Goal: Task Accomplishment & Management: Use online tool/utility

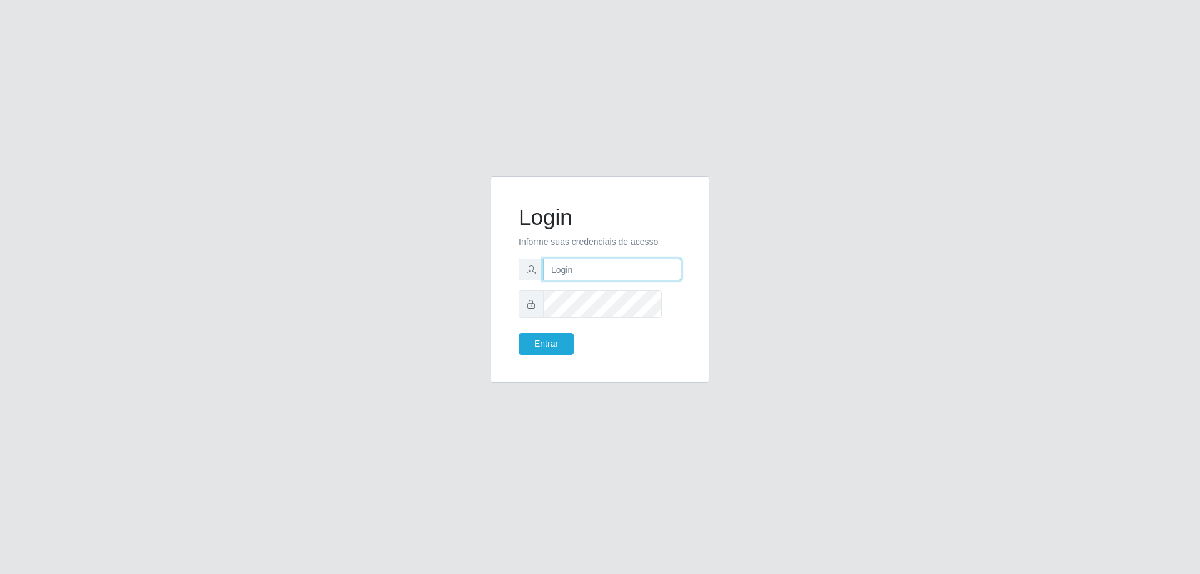
click at [609, 277] on input "text" at bounding box center [612, 270] width 138 height 22
type input "[PERSON_NAME][EMAIL_ADDRESS][PERSON_NAME][DOMAIN_NAME]"
click at [519, 333] on button "Entrar" at bounding box center [546, 344] width 55 height 22
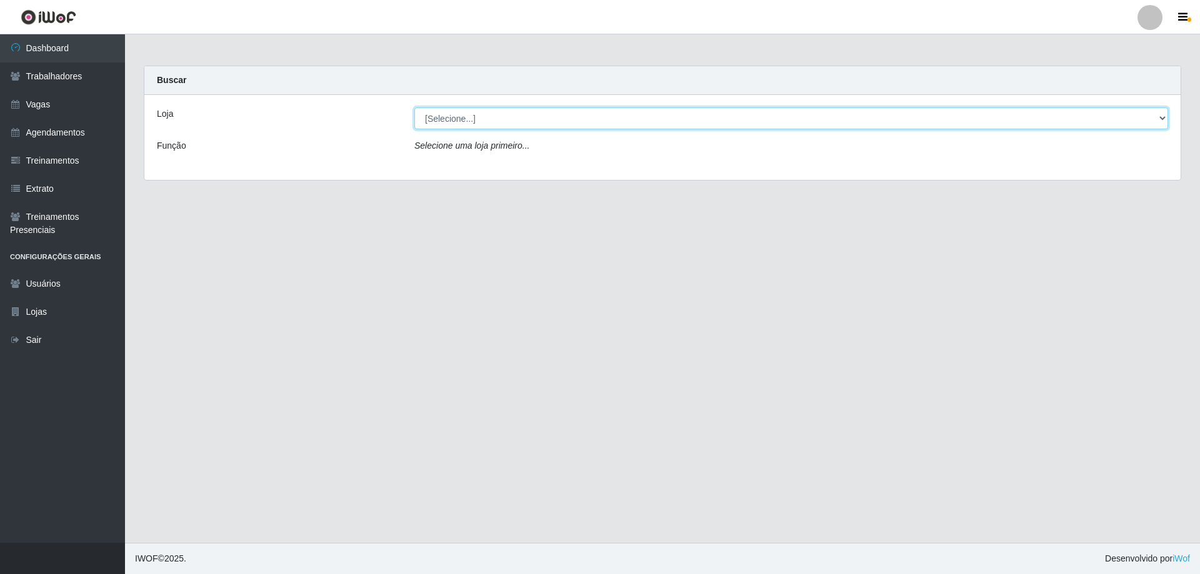
click at [445, 129] on select "[Selecione...] [GEOGRAPHIC_DATA][PERSON_NAME][GEOGRAPHIC_DATA][PERSON_NAME]" at bounding box center [791, 118] width 754 height 22
select select "524"
click at [416, 117] on select "[Selecione...] [GEOGRAPHIC_DATA][PERSON_NAME][GEOGRAPHIC_DATA][PERSON_NAME]" at bounding box center [791, 118] width 754 height 22
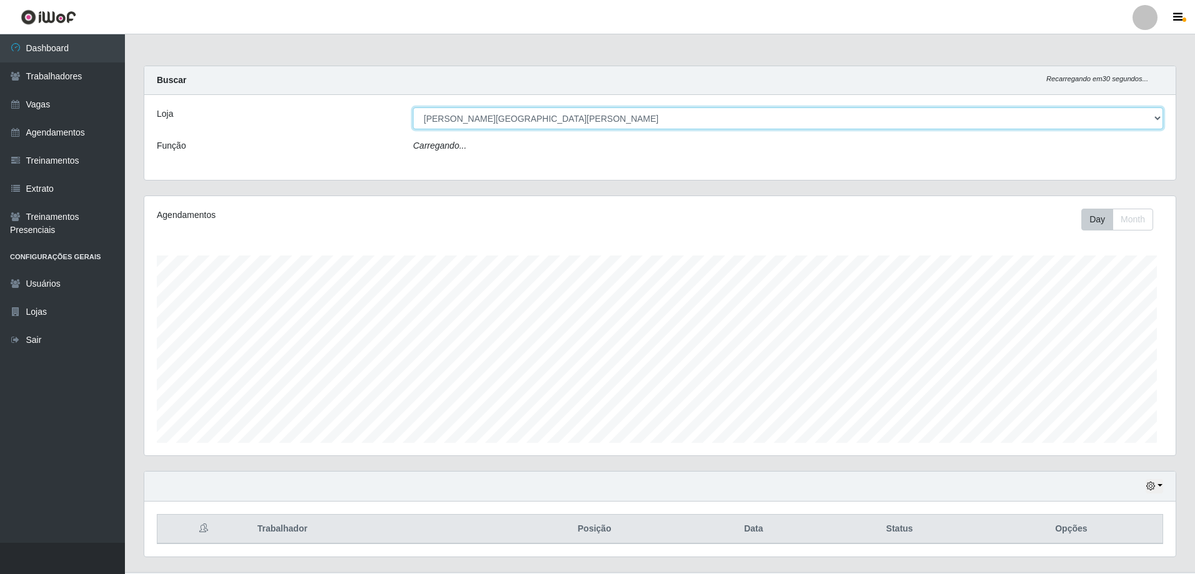
scroll to position [271, 1032]
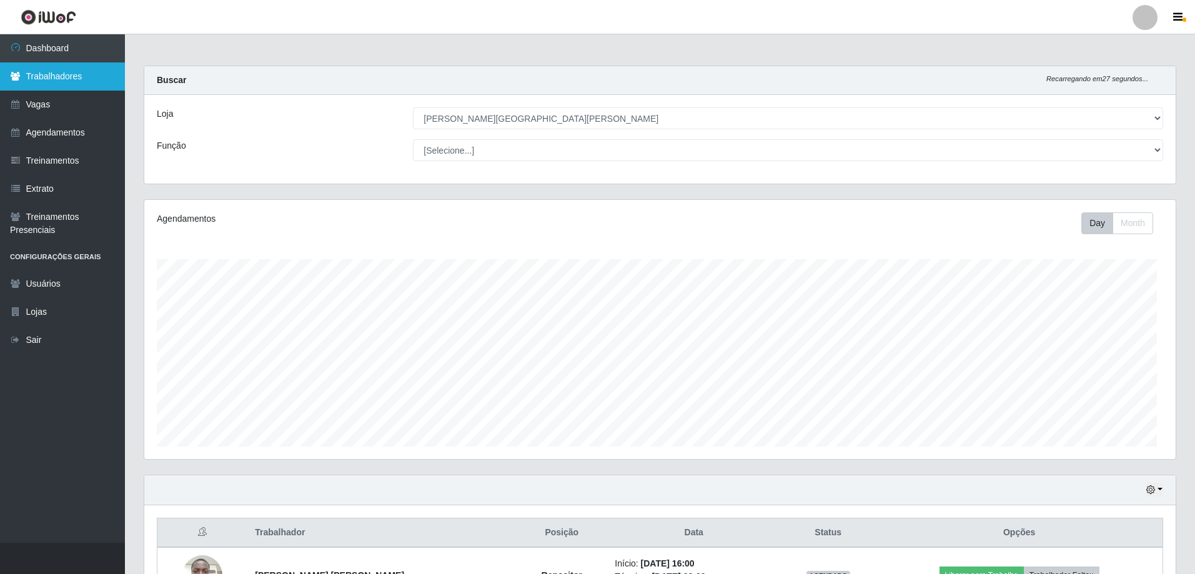
click at [63, 91] on link "Trabalhadores" at bounding box center [62, 76] width 125 height 28
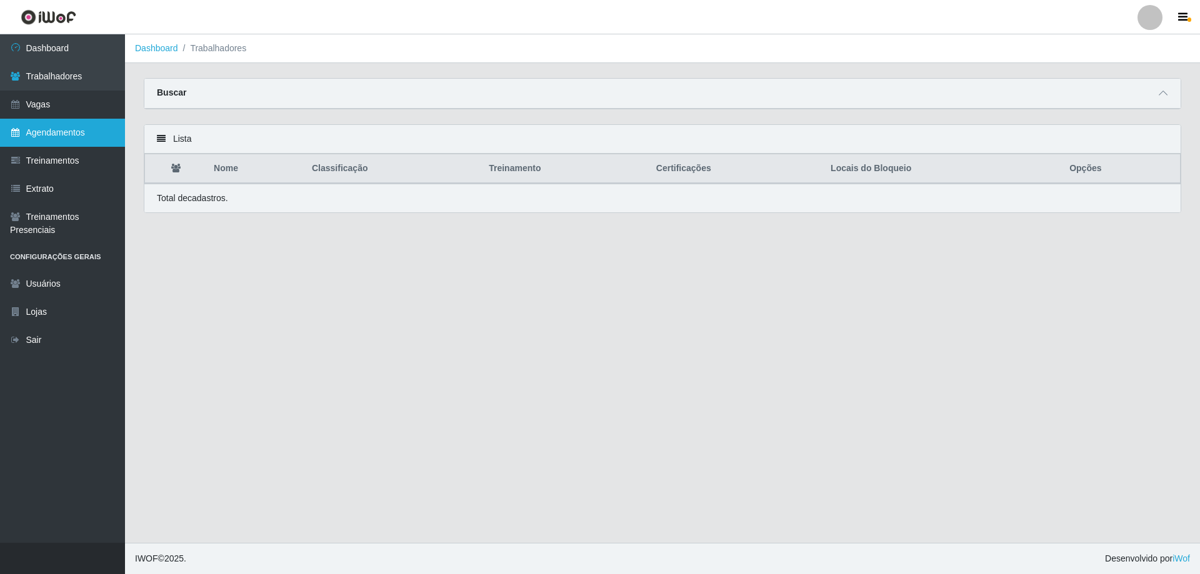
click at [66, 147] on link "Agendamentos" at bounding box center [62, 133] width 125 height 28
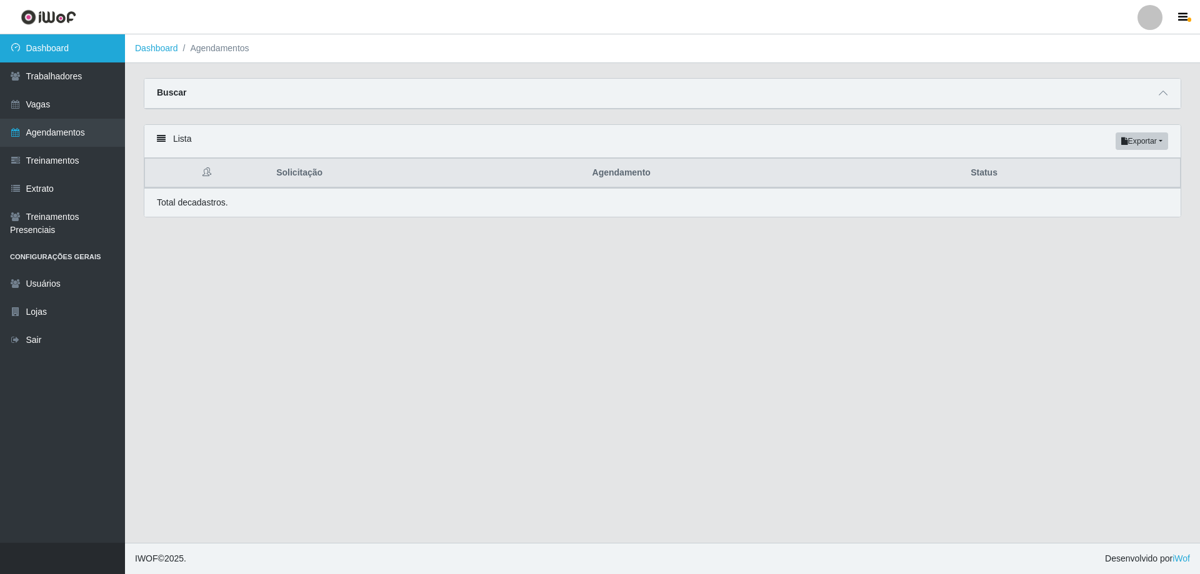
click at [50, 48] on link "Dashboard" at bounding box center [62, 48] width 125 height 28
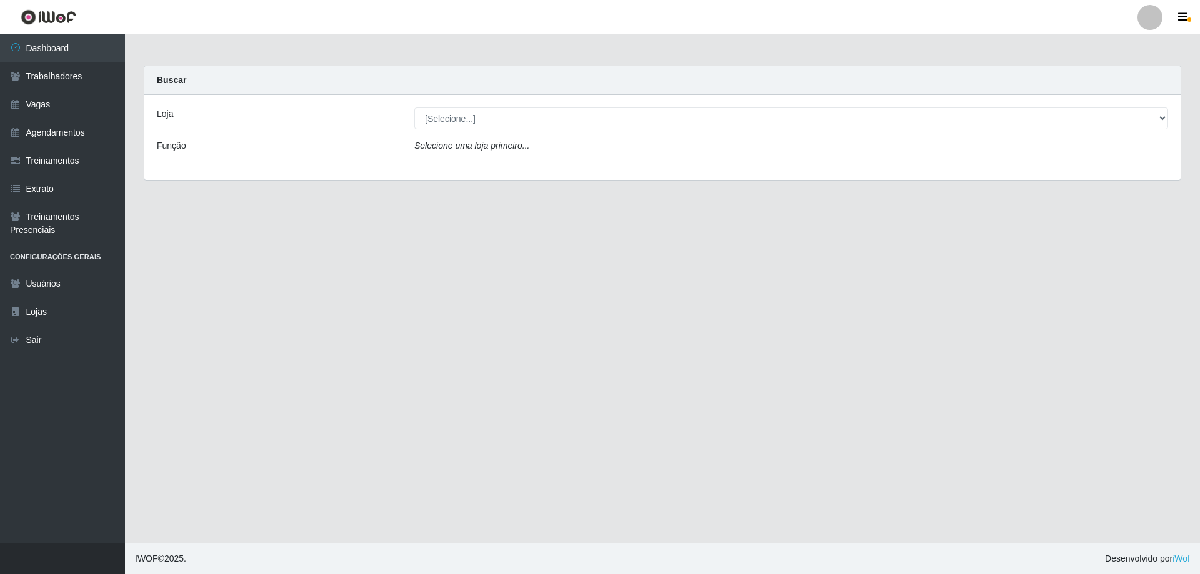
click at [494, 151] on icon "Selecione uma loja primeiro..." at bounding box center [471, 146] width 115 height 10
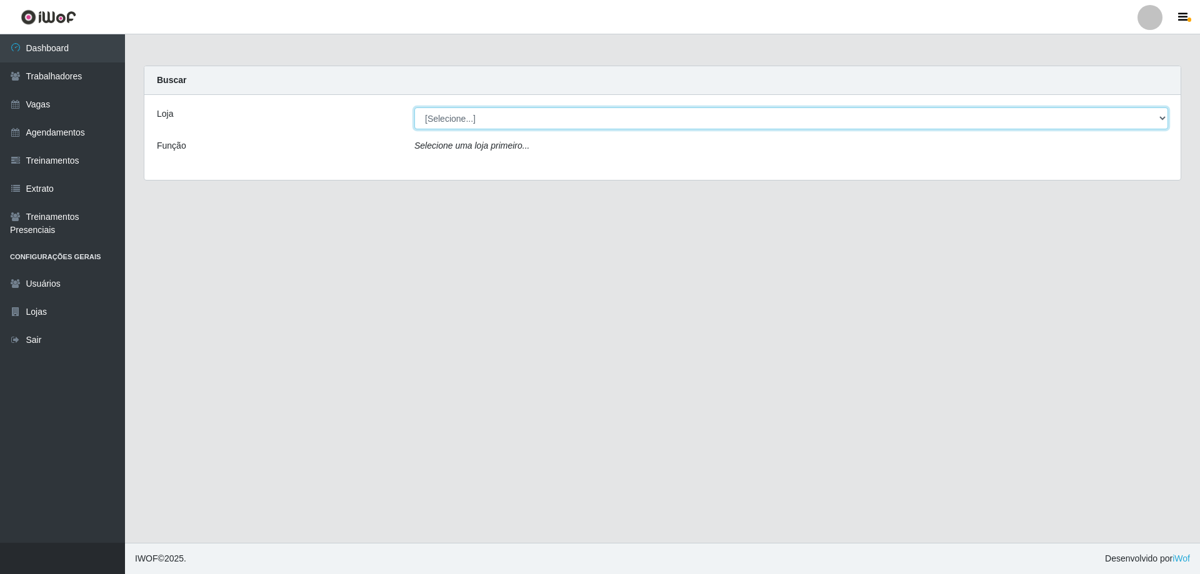
drag, startPoint x: 459, startPoint y: 144, endPoint x: 459, endPoint y: 133, distance: 10.6
click at [459, 129] on select "[Selecione...] [GEOGRAPHIC_DATA][PERSON_NAME][GEOGRAPHIC_DATA][PERSON_NAME]" at bounding box center [791, 118] width 754 height 22
select select "524"
click at [416, 117] on select "[Selecione...] [GEOGRAPHIC_DATA][PERSON_NAME][GEOGRAPHIC_DATA][PERSON_NAME]" at bounding box center [791, 118] width 754 height 22
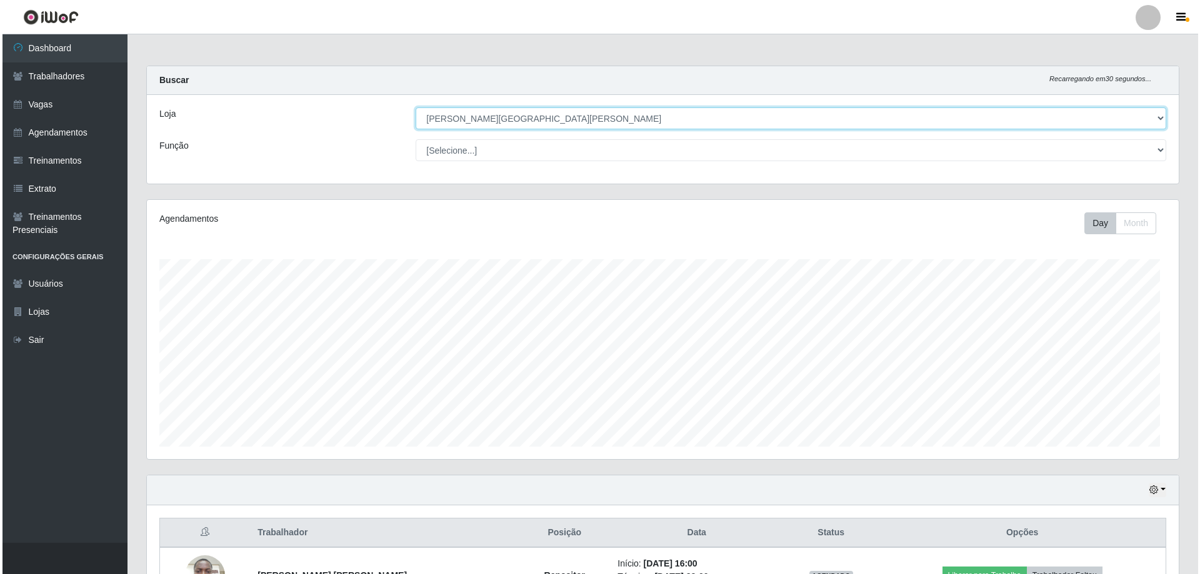
scroll to position [271, 1032]
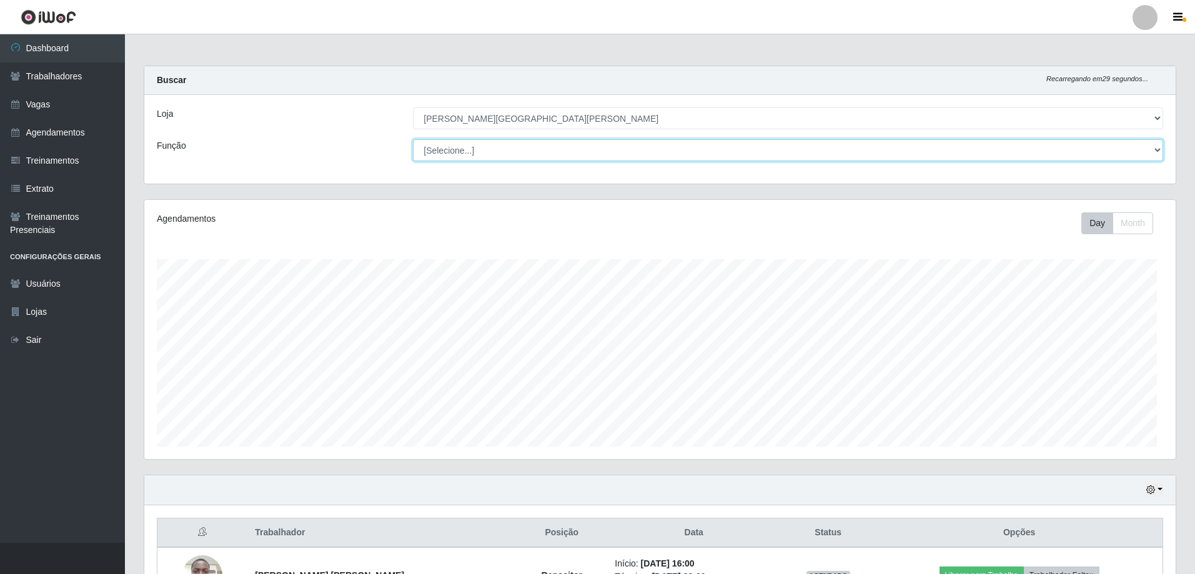
click at [456, 161] on select "[Selecione...] Embalador Embalador + Embalador ++ Repositor Repositor + Reposit…" at bounding box center [788, 150] width 750 height 22
click at [414, 157] on select "[Selecione...] Embalador Embalador + Embalador ++ Repositor Repositor + Reposit…" at bounding box center [788, 150] width 750 height 22
click at [1082, 234] on button "Day" at bounding box center [1098, 223] width 32 height 22
click at [528, 161] on select "[Selecione...] Embalador Embalador + Embalador ++ Repositor Repositor + Reposit…" at bounding box center [788, 150] width 750 height 22
click at [414, 157] on select "[Selecione...] Embalador Embalador + Embalador ++ Repositor Repositor + Reposit…" at bounding box center [788, 150] width 750 height 22
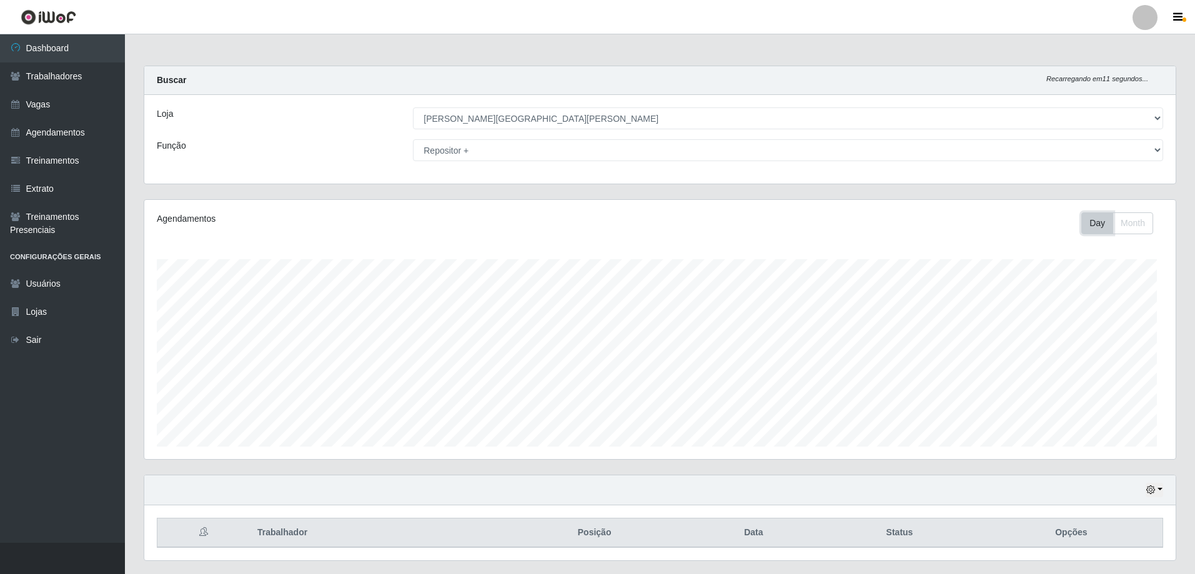
click at [1082, 234] on button "Day" at bounding box center [1098, 223] width 32 height 22
click at [429, 161] on select "[Selecione...] Embalador Embalador + Embalador ++ Repositor Repositor + Reposit…" at bounding box center [788, 150] width 750 height 22
select select "86"
click at [414, 157] on select "[Selecione...] Embalador Embalador + Embalador ++ Repositor Repositor + Reposit…" at bounding box center [788, 150] width 750 height 22
click at [1082, 234] on button "Day" at bounding box center [1098, 223] width 32 height 22
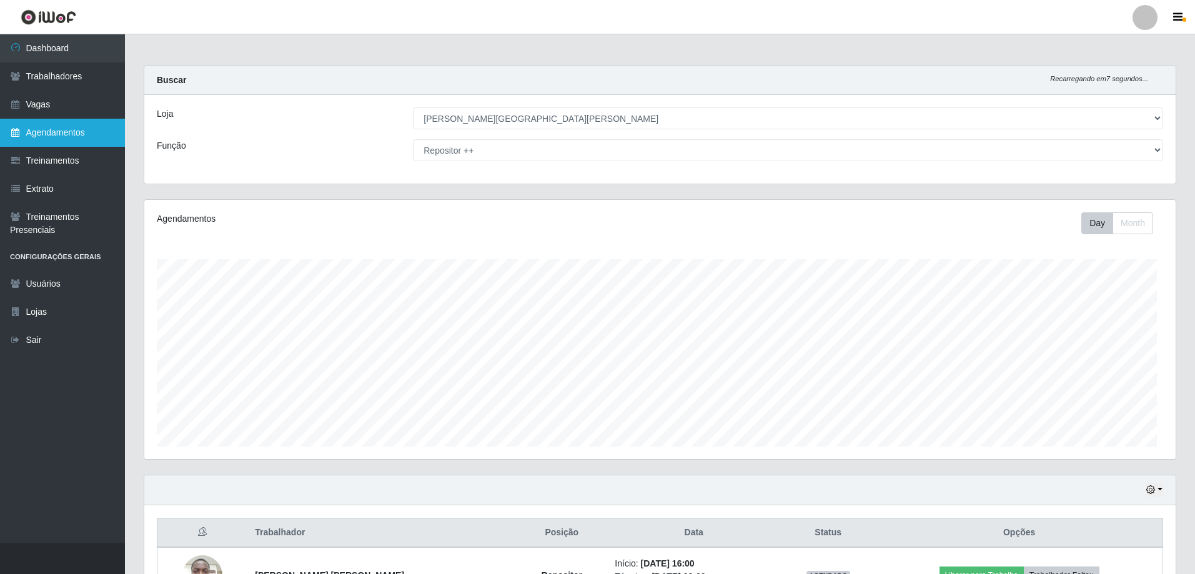
click at [48, 147] on link "Agendamentos" at bounding box center [62, 133] width 125 height 28
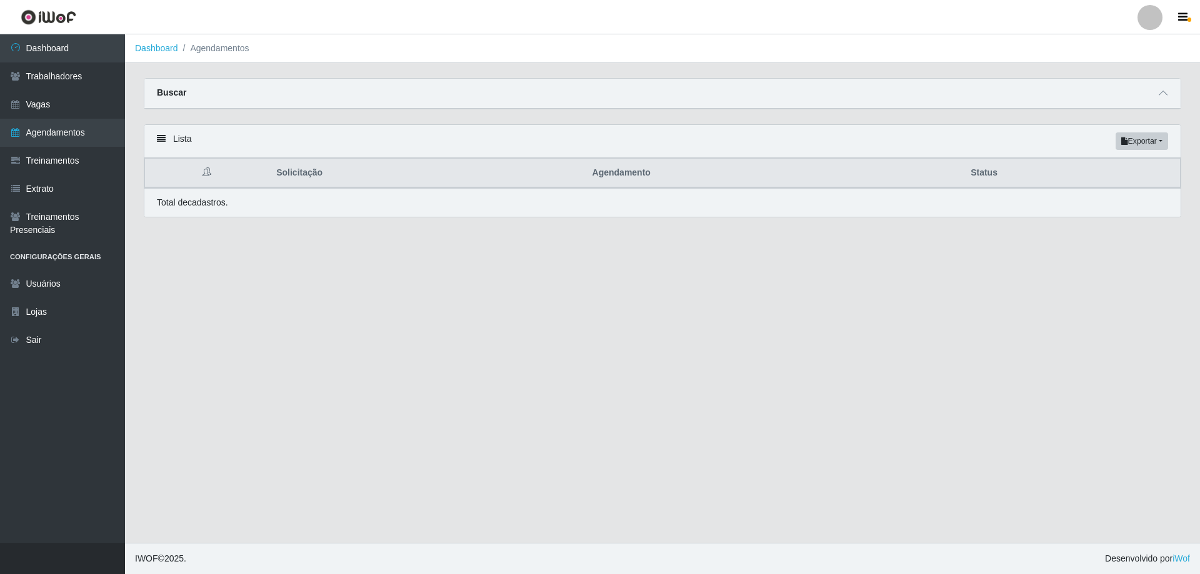
click at [215, 109] on div "Buscar" at bounding box center [662, 94] width 1036 height 30
click at [181, 158] on div "Lista Exportar PDF Excel" at bounding box center [662, 141] width 1036 height 33
click at [202, 176] on icon at bounding box center [206, 171] width 9 height 9
click at [78, 298] on link "Usuários" at bounding box center [62, 284] width 125 height 28
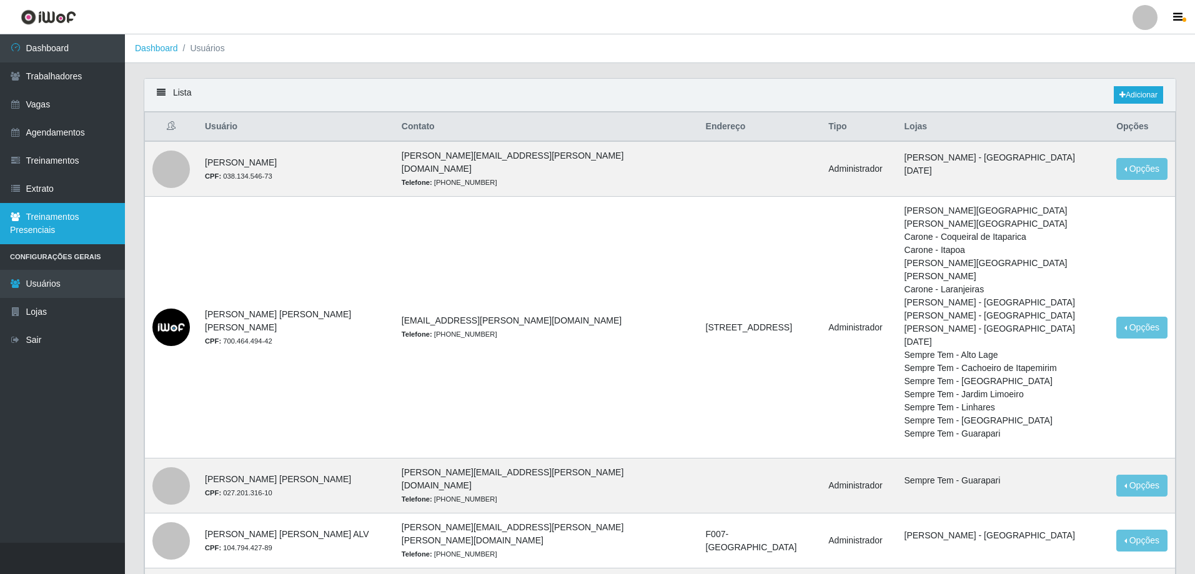
click at [60, 244] on link "Treinamentos Presenciais" at bounding box center [62, 223] width 125 height 41
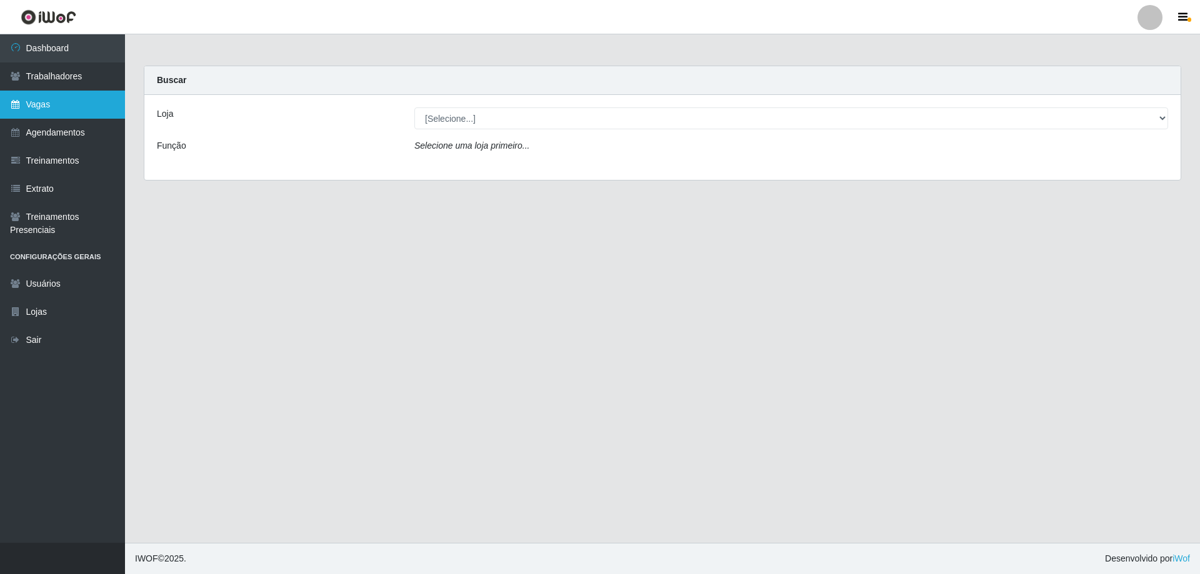
click at [56, 116] on link "Vagas" at bounding box center [62, 105] width 125 height 28
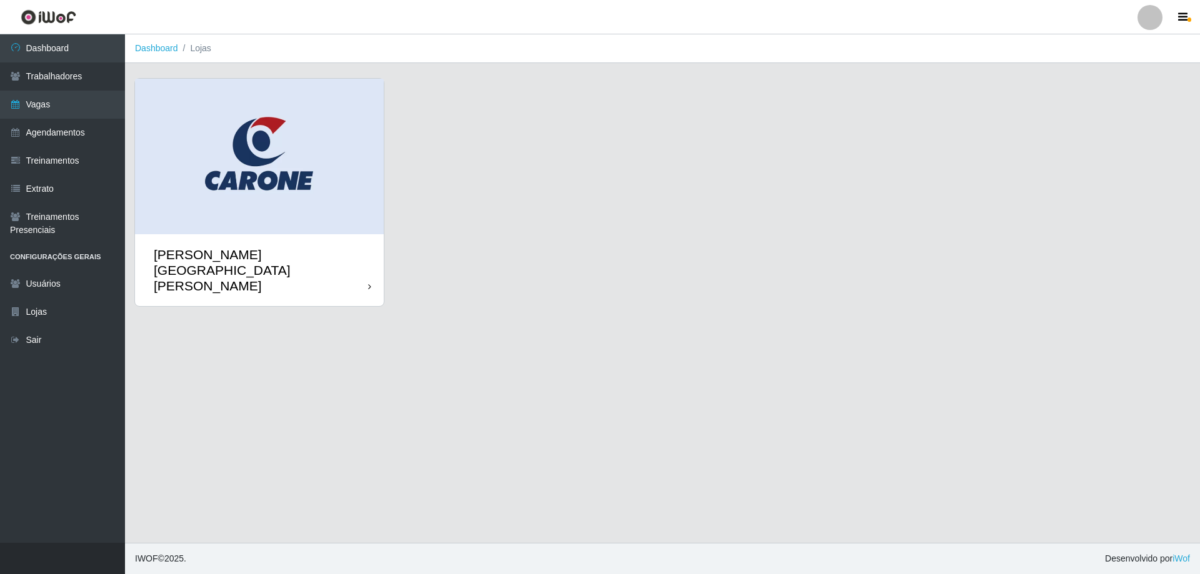
click at [191, 247] on div "Carone - [GEOGRAPHIC_DATA]" at bounding box center [261, 270] width 214 height 47
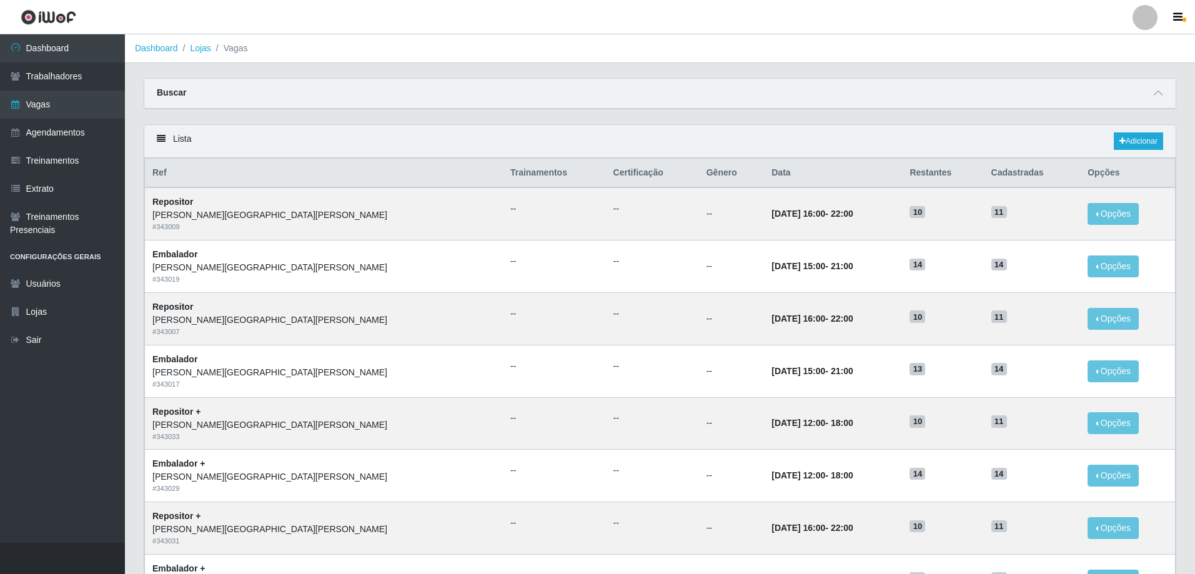
click at [172, 97] on strong "Buscar" at bounding box center [171, 92] width 29 height 10
click at [61, 147] on link "Agendamentos" at bounding box center [62, 133] width 125 height 28
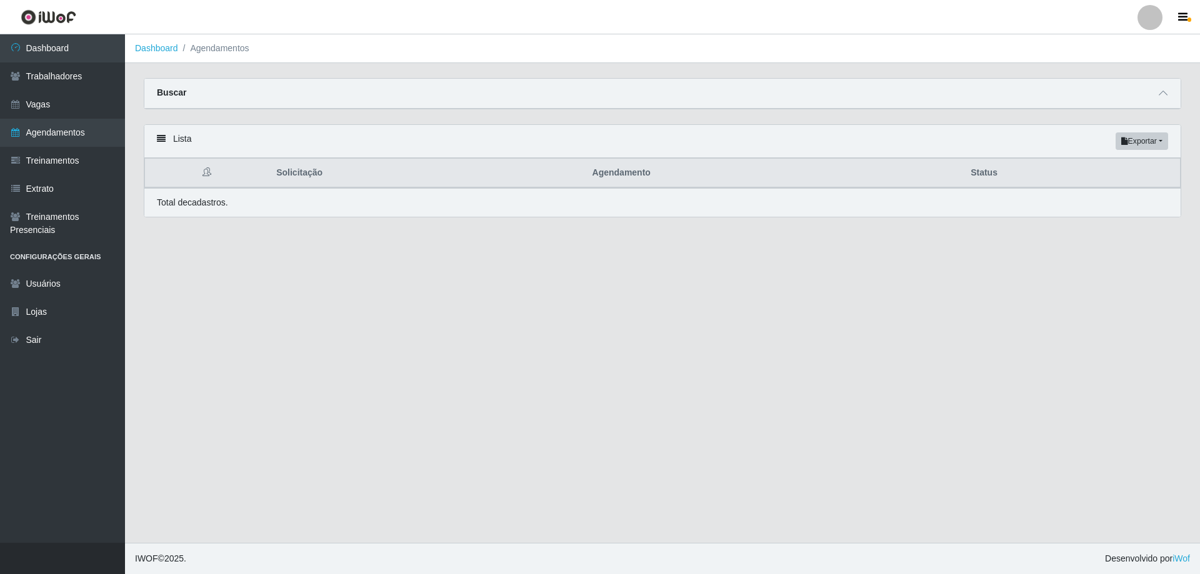
click at [166, 143] on icon at bounding box center [161, 138] width 9 height 9
click at [188, 158] on div "Lista Exportar PDF Excel" at bounding box center [662, 141] width 1036 height 33
click at [211, 176] on icon at bounding box center [206, 171] width 9 height 9
click at [1156, 150] on button "Exportar" at bounding box center [1141, 140] width 52 height 17
click at [351, 304] on main "Dashboard Agendamentos Carregando... Buscar Início em Término em Status [Seleci…" at bounding box center [662, 288] width 1075 height 509
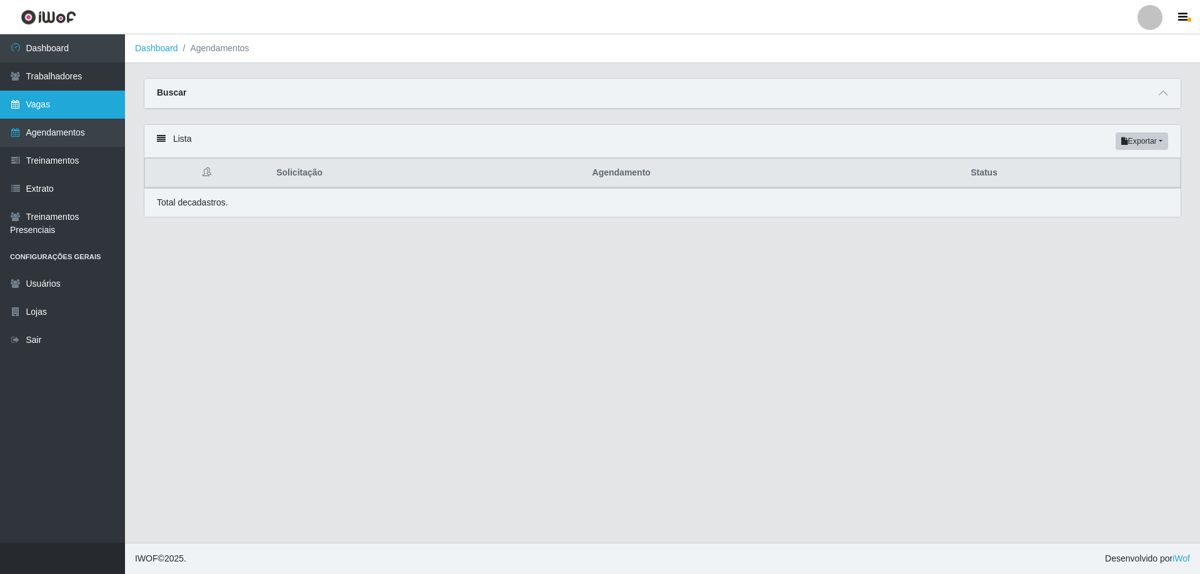
click at [39, 119] on link "Vagas" at bounding box center [62, 105] width 125 height 28
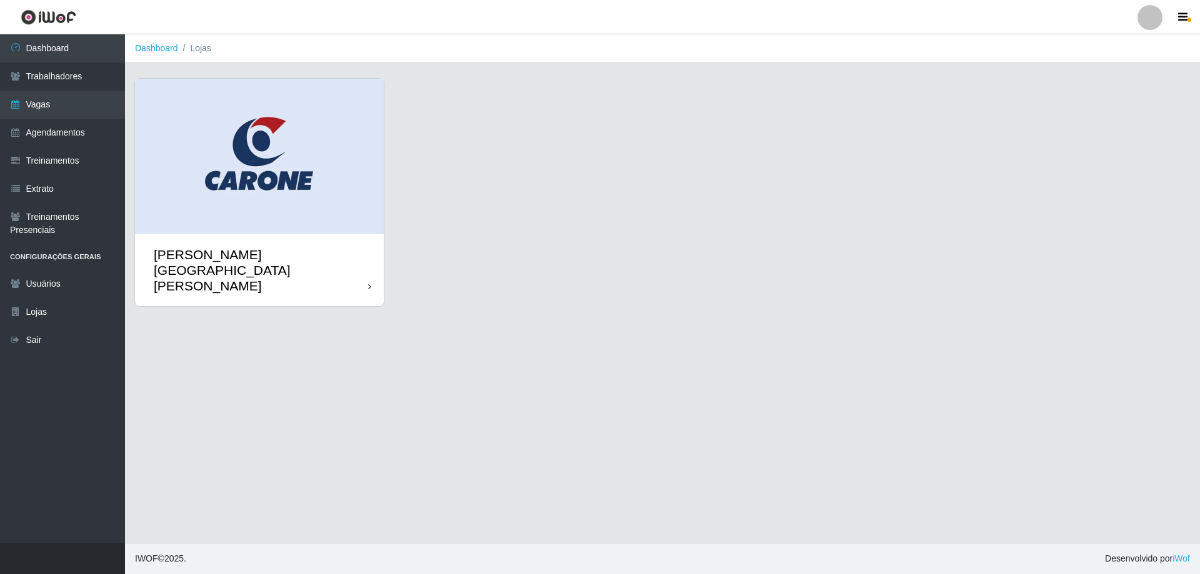
click at [212, 247] on div "Carone - [GEOGRAPHIC_DATA]" at bounding box center [261, 270] width 214 height 47
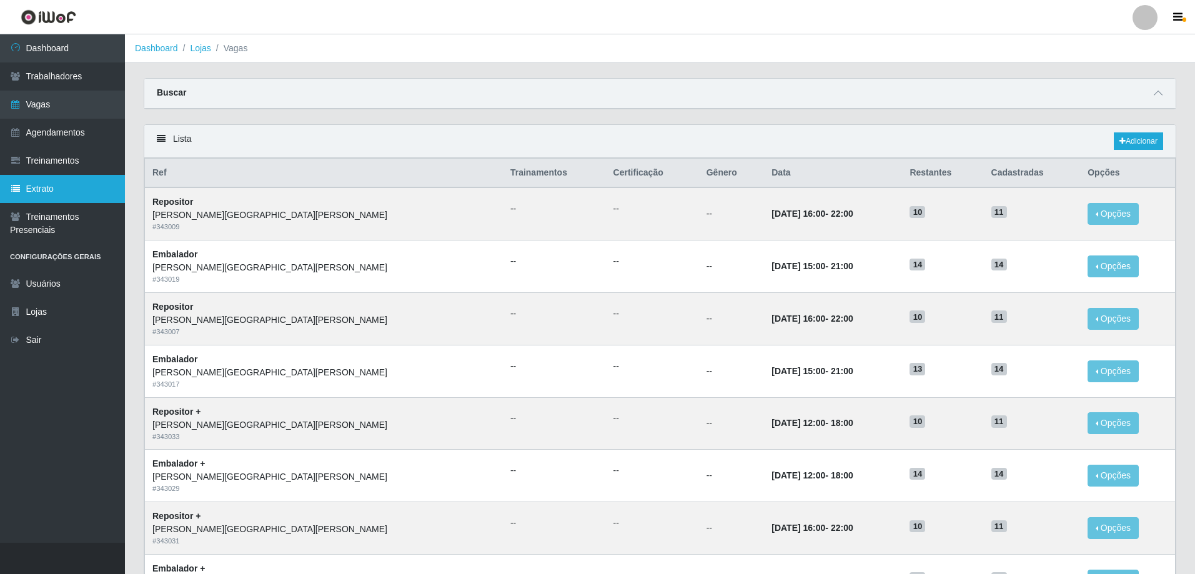
click at [56, 203] on link "Extrato" at bounding box center [62, 189] width 125 height 28
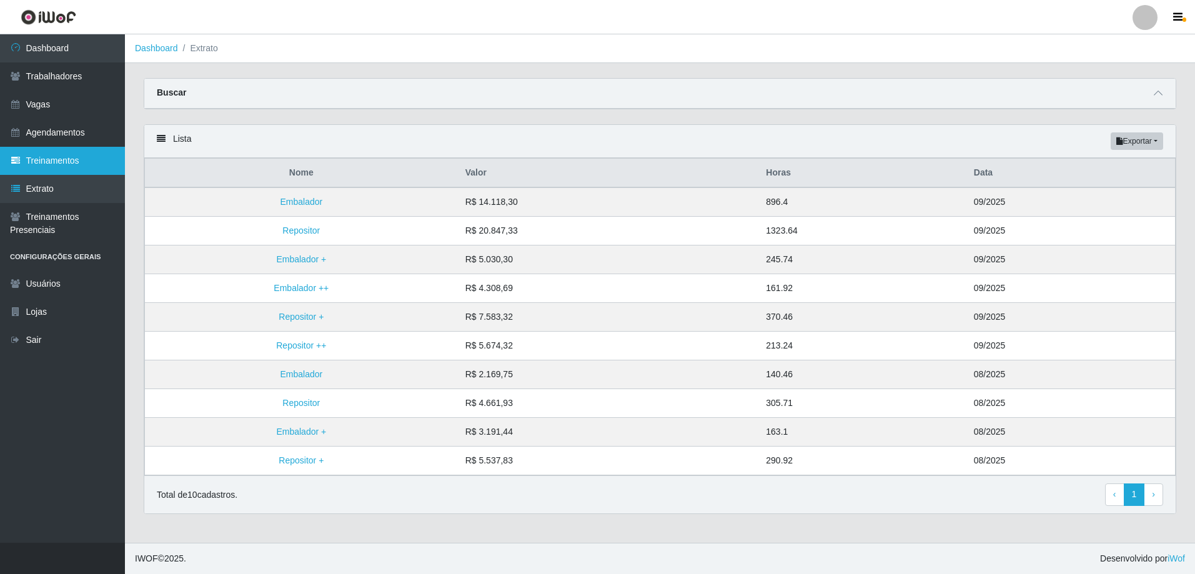
click at [56, 175] on link "Treinamentos" at bounding box center [62, 161] width 125 height 28
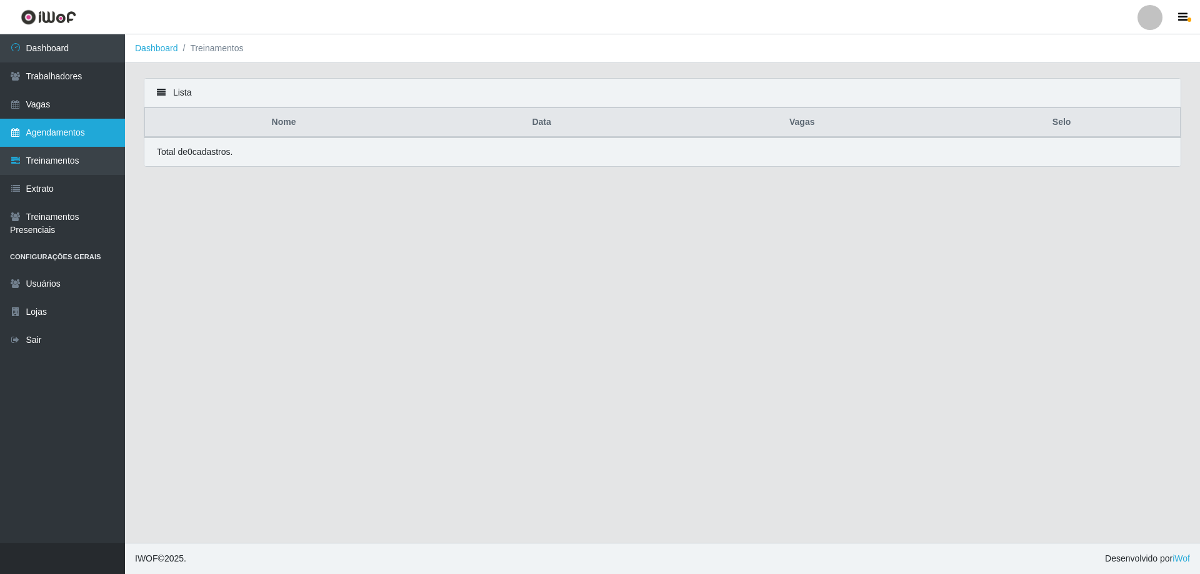
click at [59, 147] on link "Agendamentos" at bounding box center [62, 133] width 125 height 28
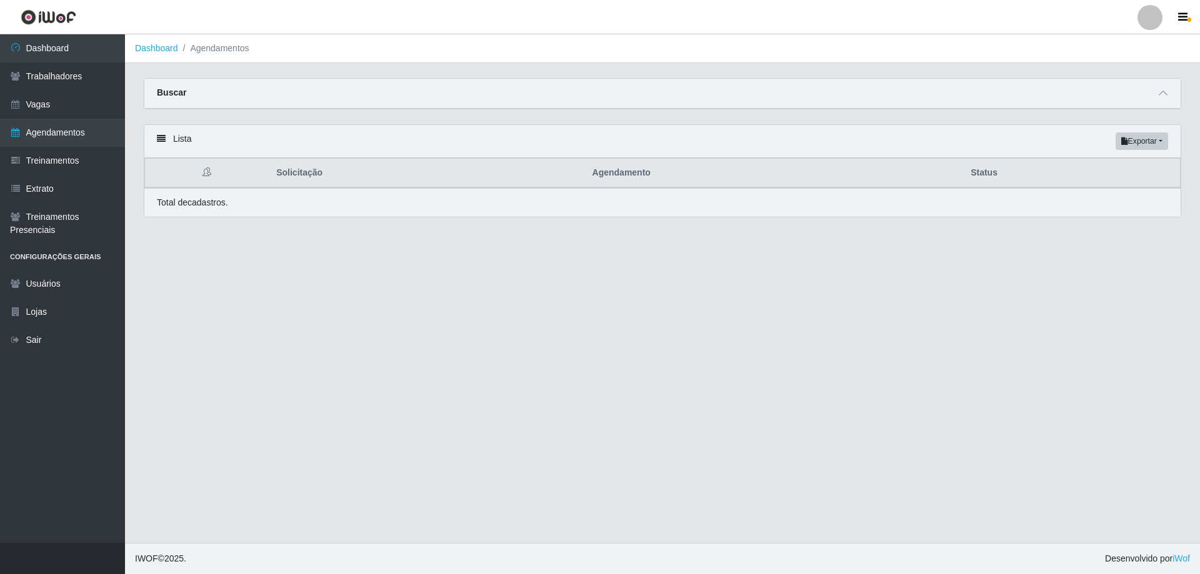
click at [170, 97] on strong "Buscar" at bounding box center [171, 92] width 29 height 10
click at [61, 50] on link "Dashboard" at bounding box center [62, 48] width 125 height 28
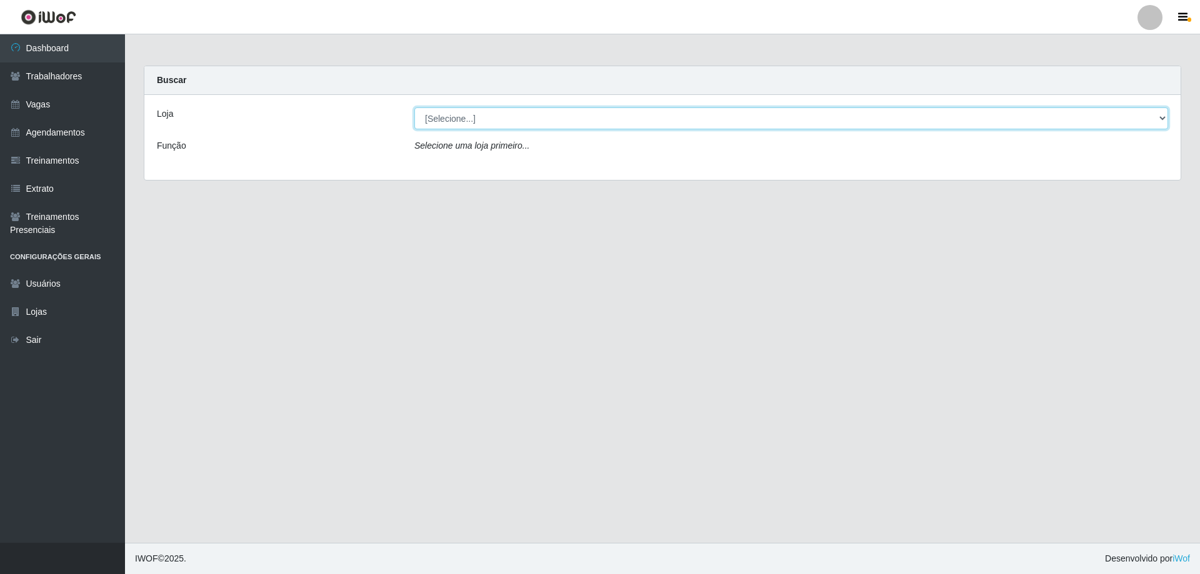
click at [446, 129] on select "[Selecione...] Carone - Jardim da Penha" at bounding box center [791, 118] width 754 height 22
select select "524"
click at [416, 117] on select "[Selecione...] Carone - Jardim da Penha" at bounding box center [791, 118] width 754 height 22
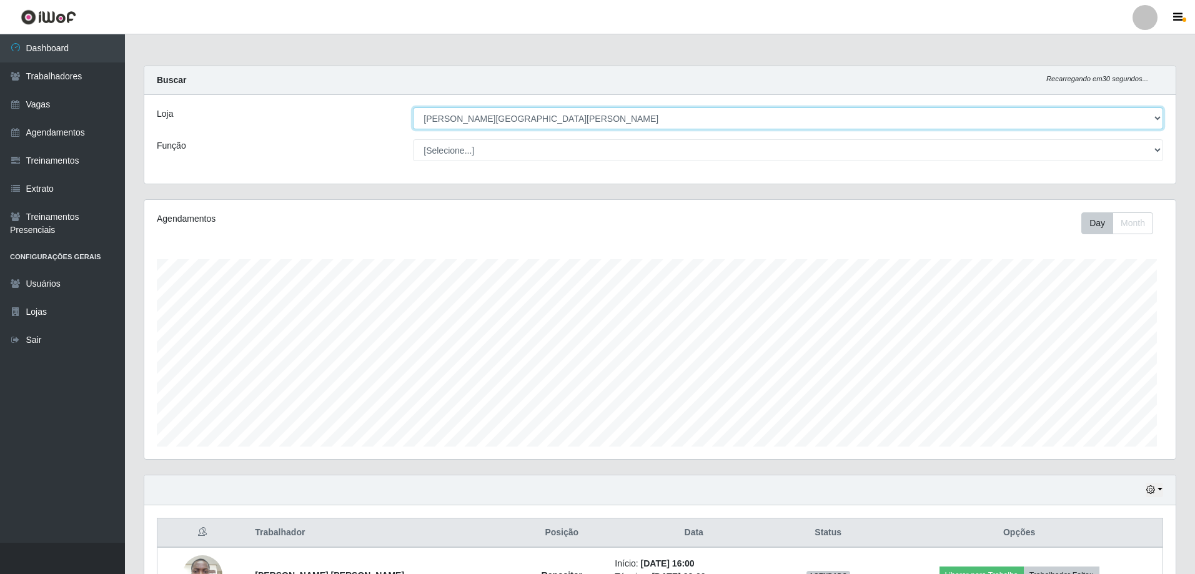
scroll to position [271, 1032]
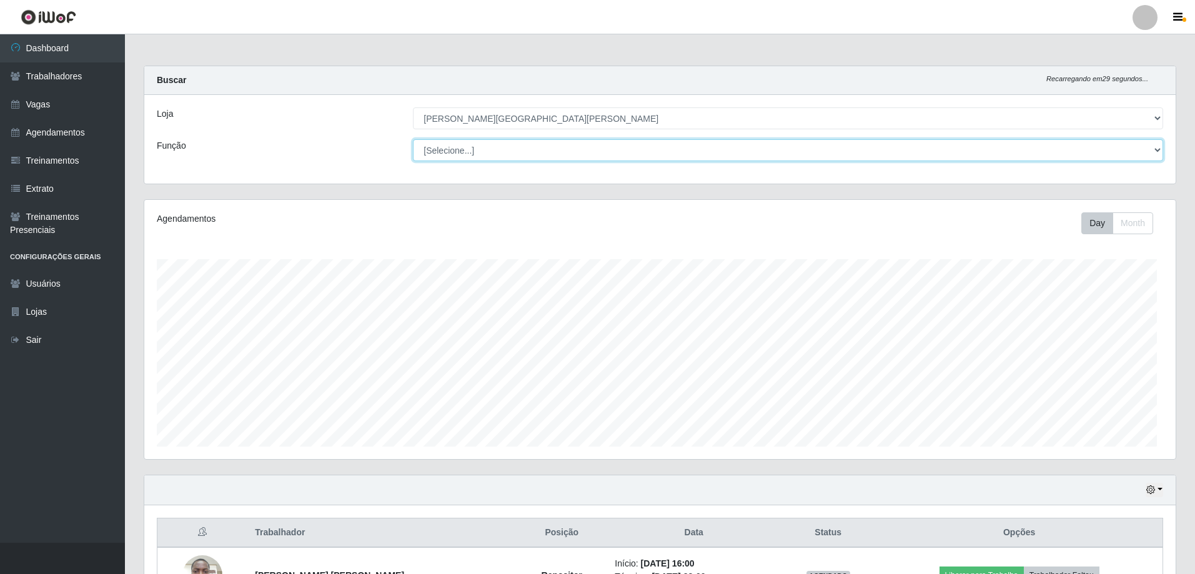
click at [436, 161] on select "[Selecione...] Embalador Embalador + Embalador ++ Repositor Repositor + Reposit…" at bounding box center [788, 150] width 750 height 22
click at [330, 237] on div "Agendamentos Day Month" at bounding box center [660, 329] width 1032 height 259
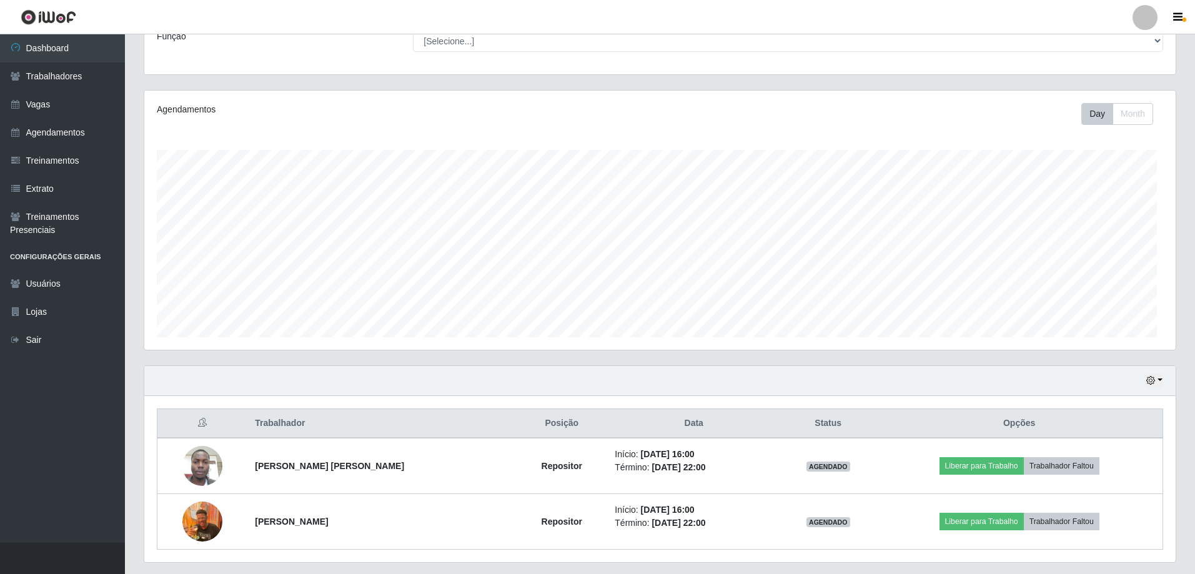
scroll to position [234, 0]
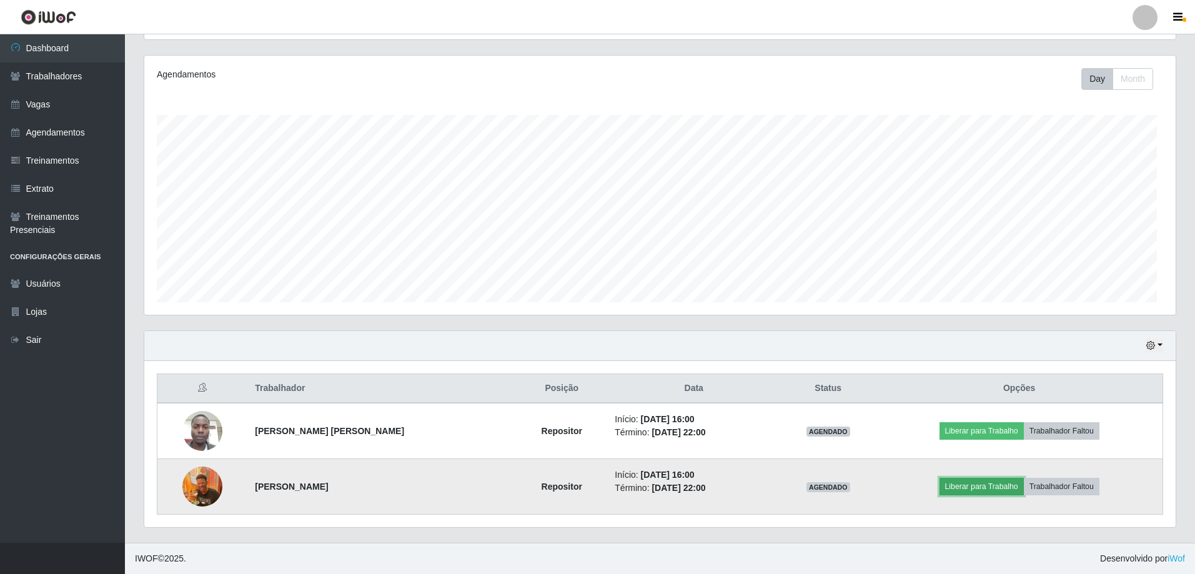
click at [954, 479] on button "Liberar para Trabalho" at bounding box center [982, 486] width 84 height 17
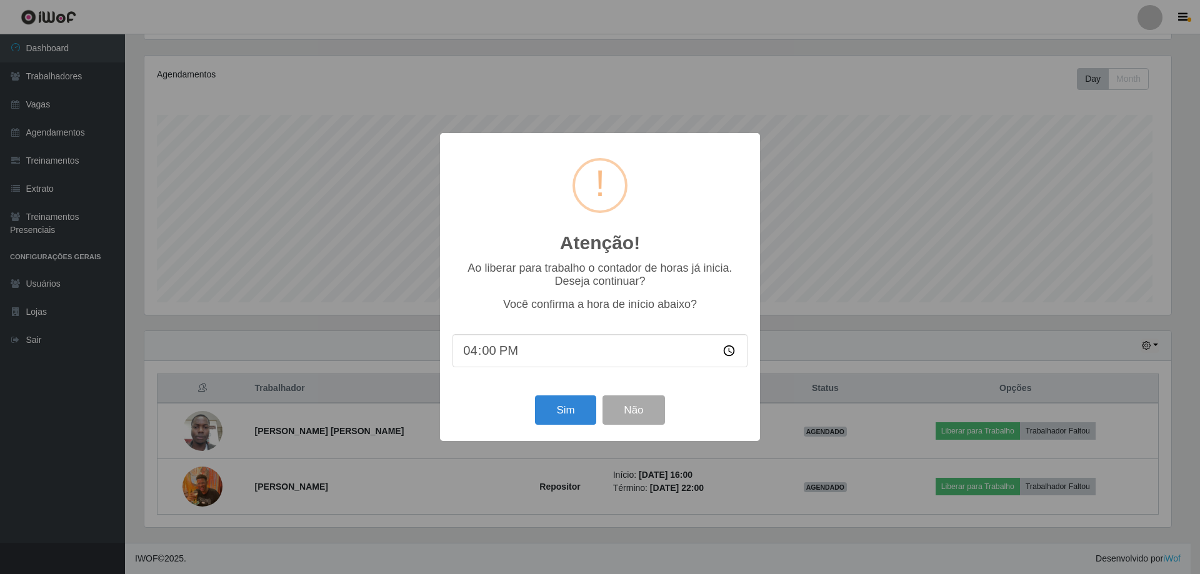
click at [468, 367] on input "16:00" at bounding box center [599, 350] width 295 height 33
click at [462, 367] on input "16:00" at bounding box center [599, 350] width 295 height 33
type input "16:10"
click at [554, 425] on button "Sim" at bounding box center [565, 410] width 61 height 29
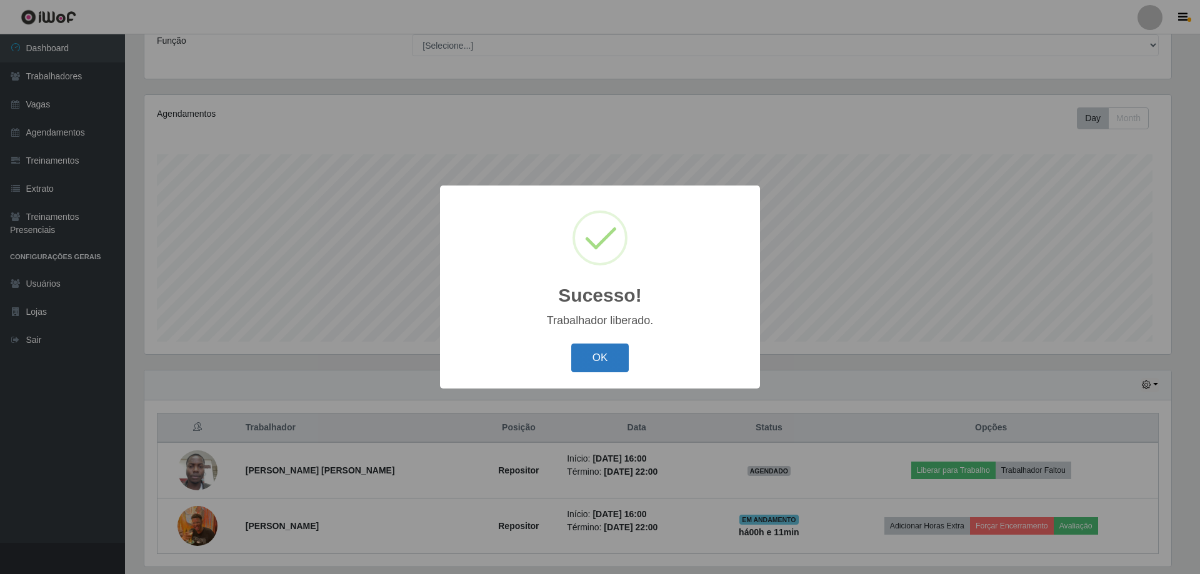
click at [613, 373] on button "OK" at bounding box center [600, 358] width 58 height 29
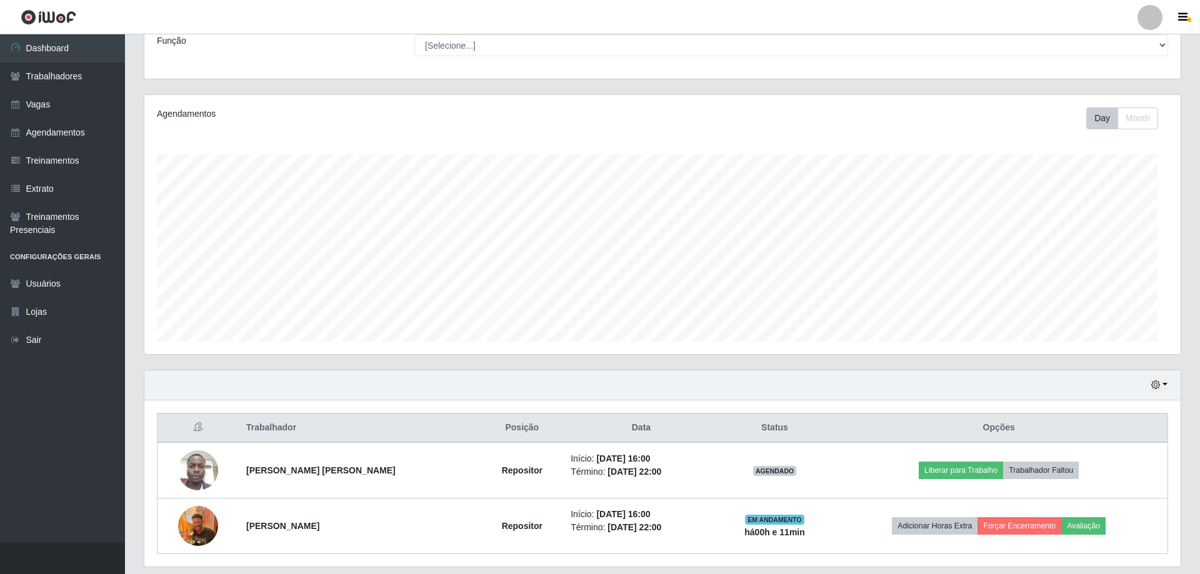
scroll to position [271, 1032]
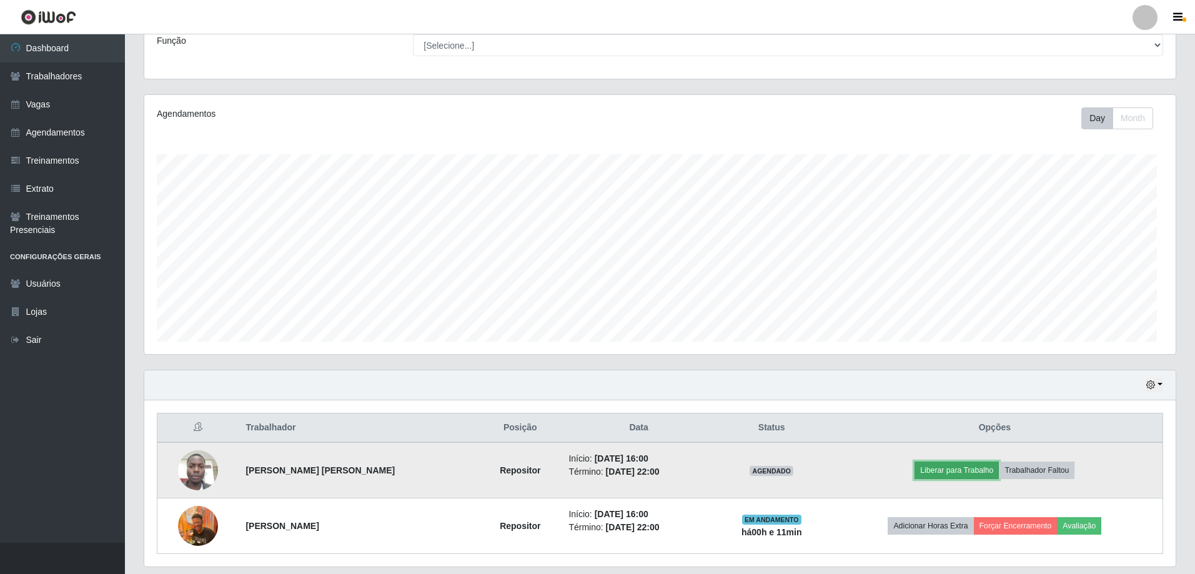
click at [942, 479] on button "Liberar para Trabalho" at bounding box center [957, 470] width 84 height 17
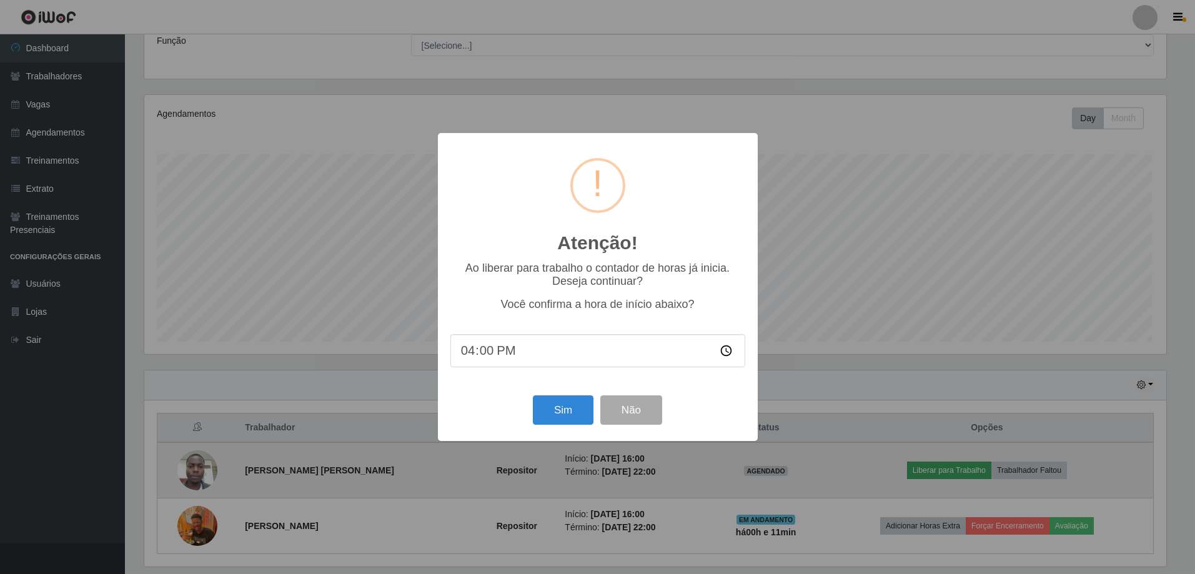
scroll to position [271, 1027]
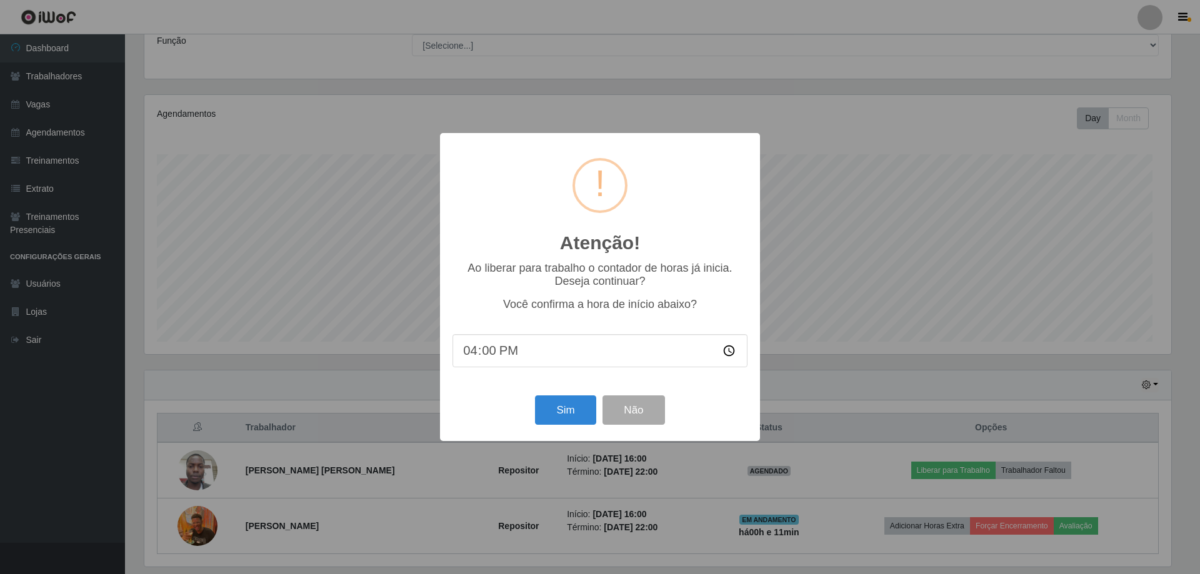
click at [502, 367] on input "16:00" at bounding box center [599, 350] width 295 height 33
click at [489, 367] on input "16:00" at bounding box center [599, 350] width 295 height 33
drag, startPoint x: 486, startPoint y: 367, endPoint x: 449, endPoint y: 378, distance: 39.1
click at [481, 367] on input "16:00" at bounding box center [599, 350] width 295 height 33
click at [467, 367] on input "16:00" at bounding box center [599, 350] width 295 height 33
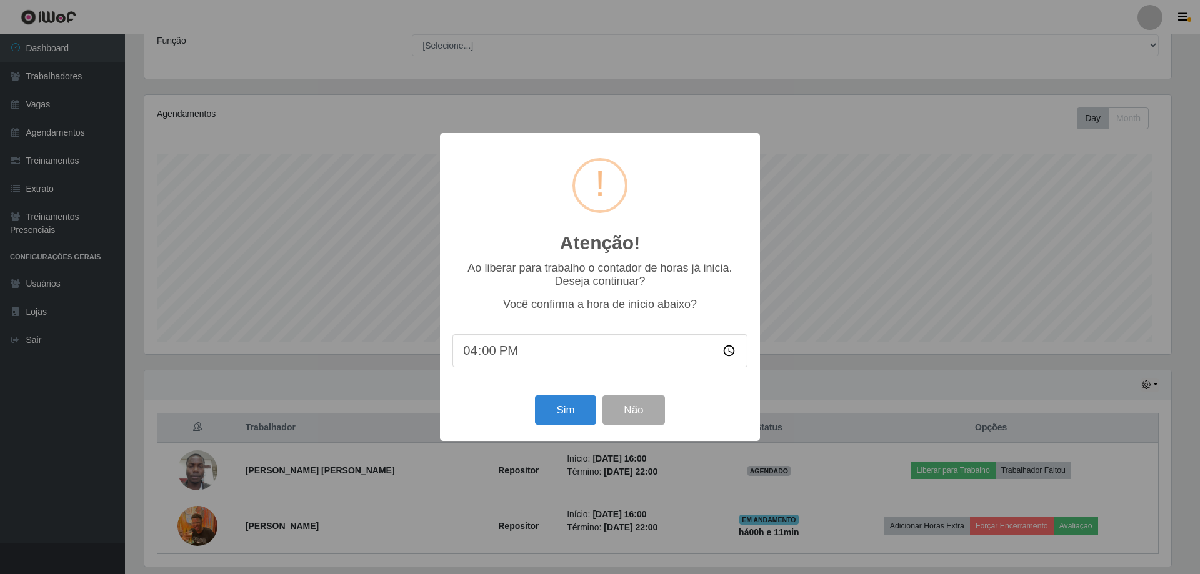
click at [467, 367] on input "16:00" at bounding box center [599, 350] width 295 height 33
type input "16:10"
click at [501, 367] on input "16:10" at bounding box center [599, 350] width 295 height 33
click at [493, 367] on input "16:10" at bounding box center [599, 350] width 295 height 33
click at [491, 367] on input "16:10" at bounding box center [599, 350] width 295 height 33
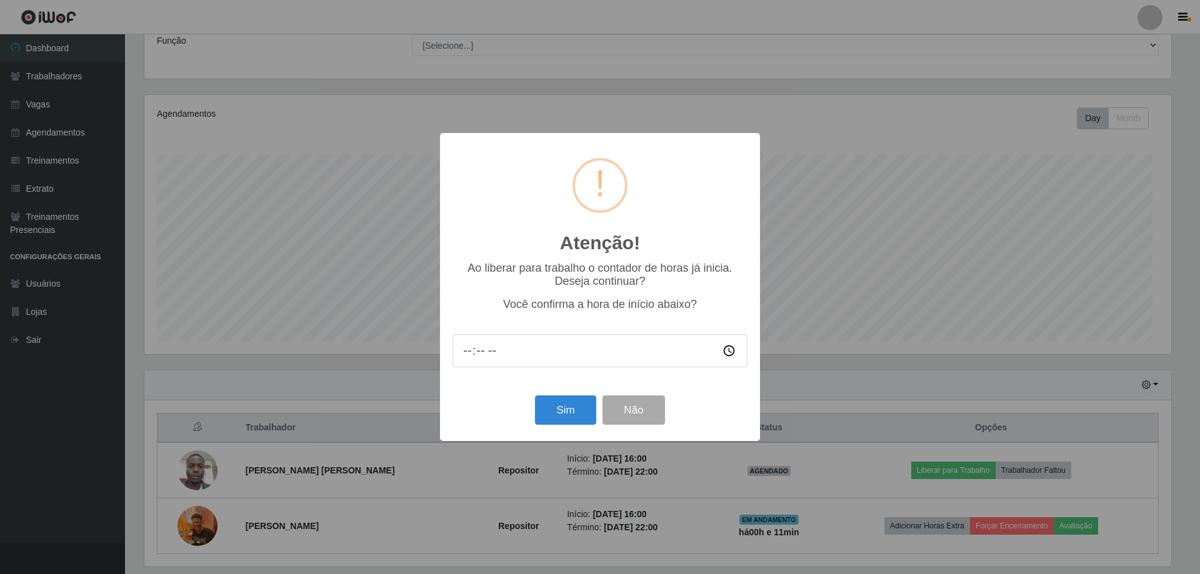
type input "16:00"
click at [548, 425] on button "Sim" at bounding box center [565, 410] width 61 height 29
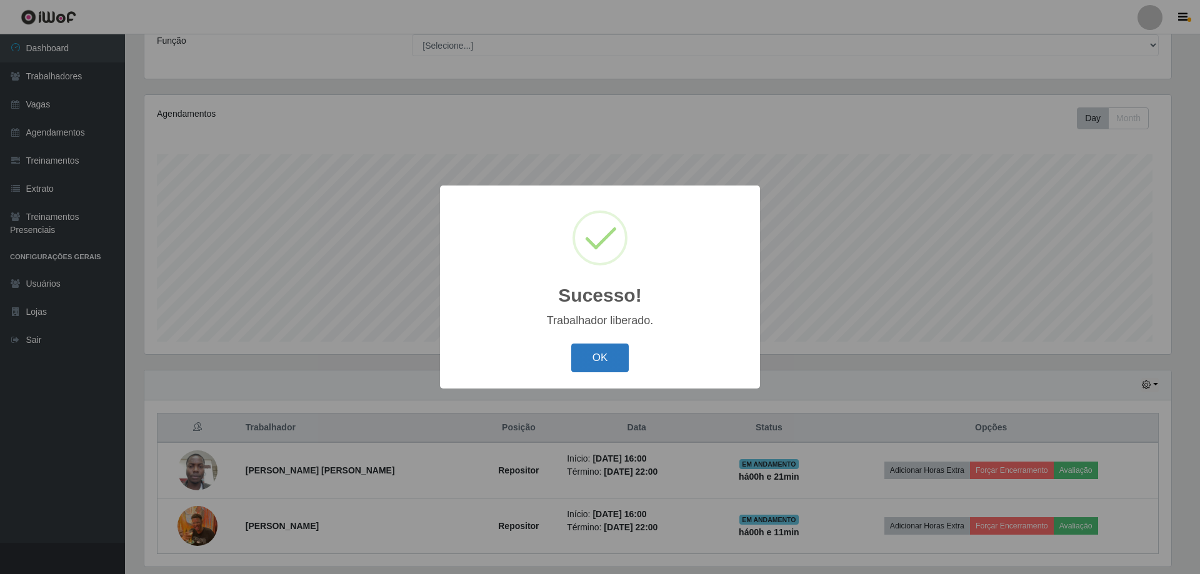
click at [586, 361] on button "OK" at bounding box center [600, 358] width 58 height 29
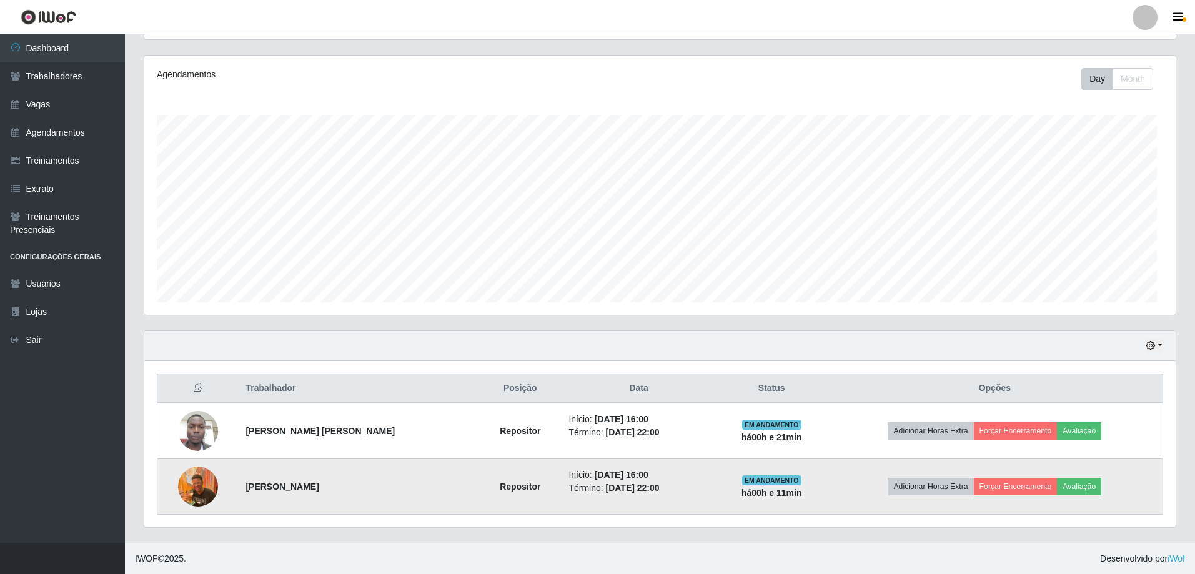
scroll to position [234, 0]
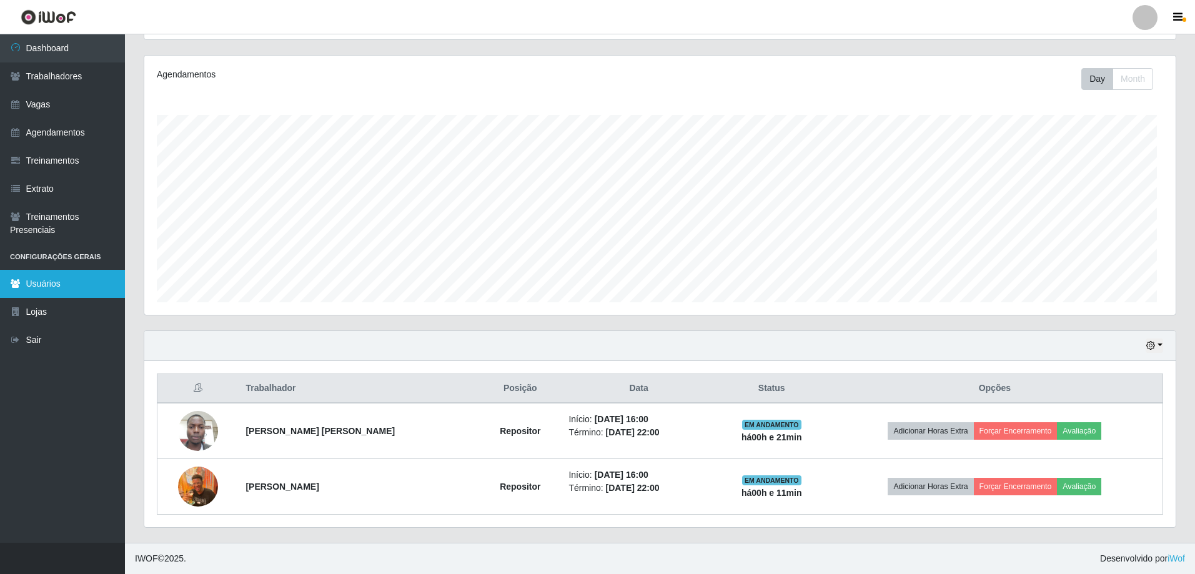
click at [71, 298] on link "Usuários" at bounding box center [62, 284] width 125 height 28
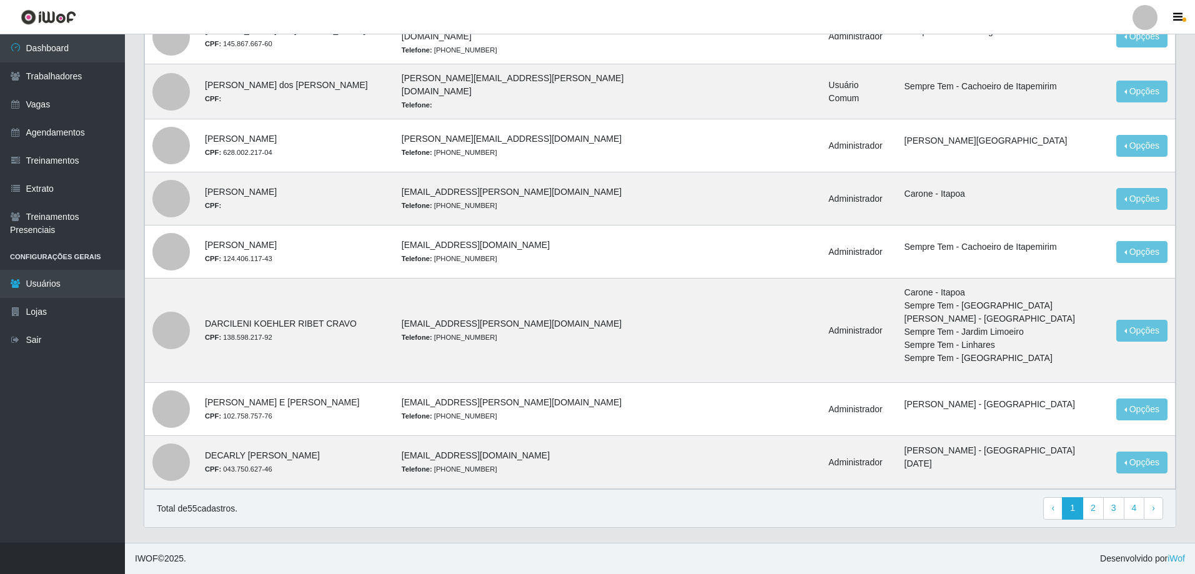
scroll to position [1152, 0]
click at [1083, 497] on link "2" at bounding box center [1093, 508] width 21 height 22
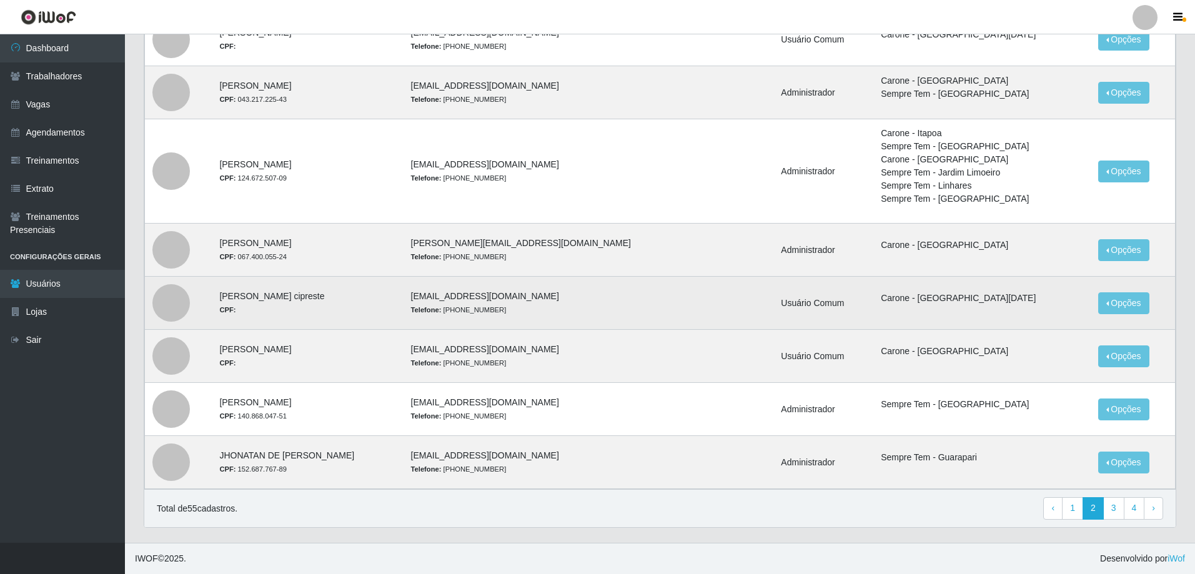
scroll to position [699, 0]
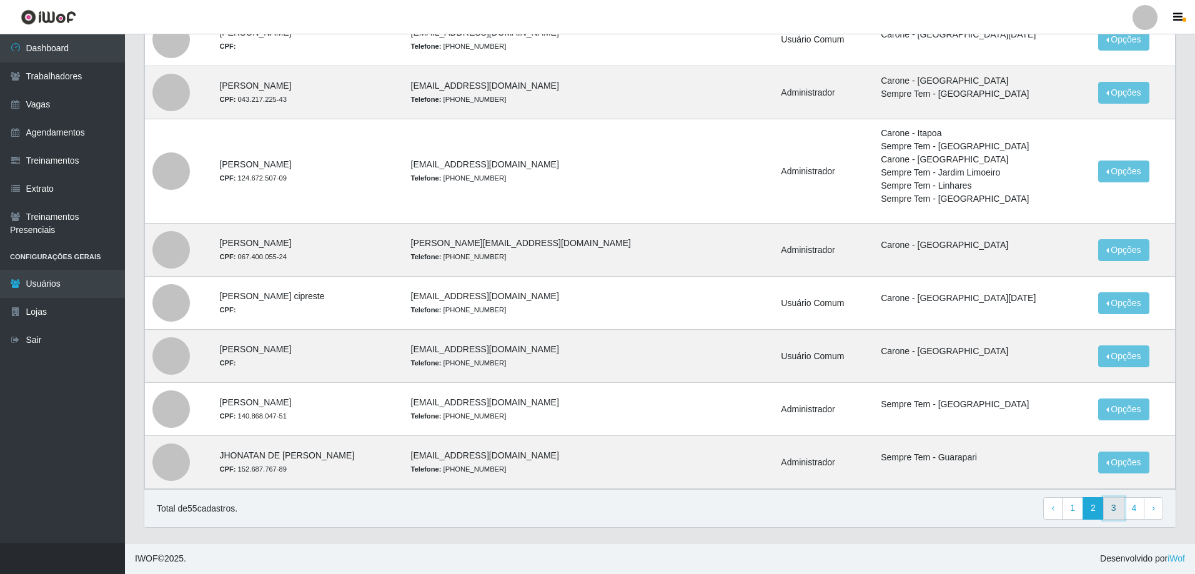
click at [1103, 497] on link "3" at bounding box center [1113, 508] width 21 height 22
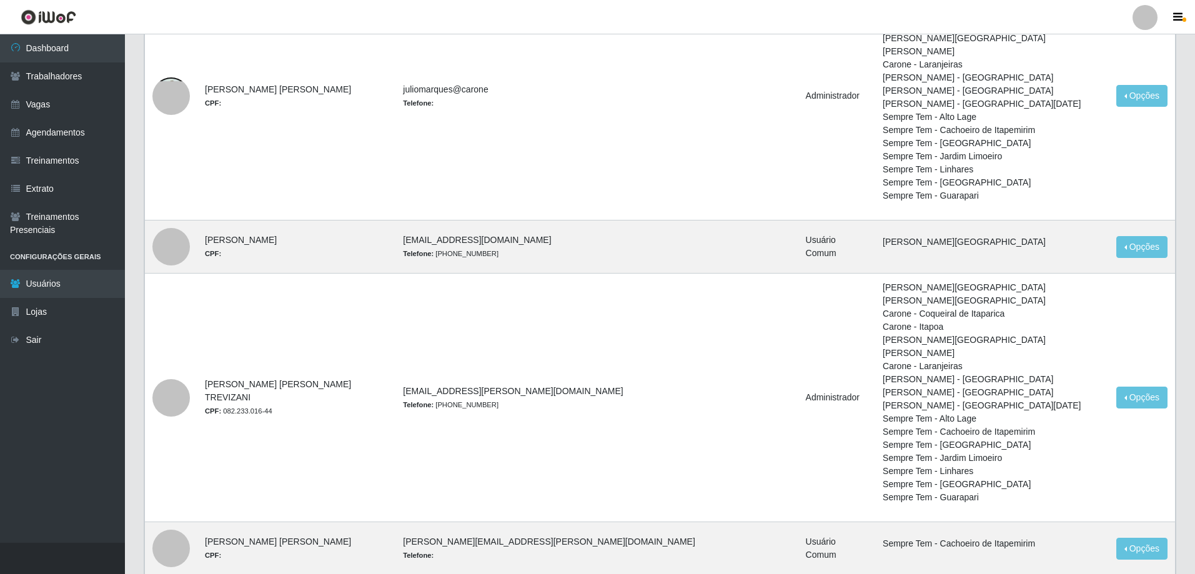
scroll to position [125, 0]
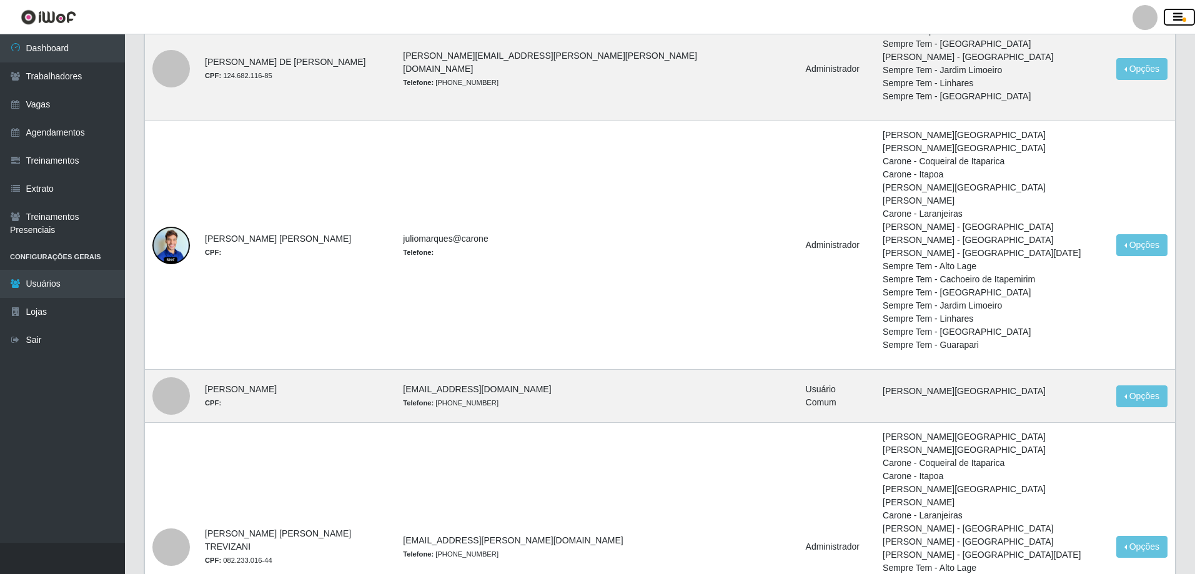
click at [1182, 19] on icon "button" at bounding box center [1177, 17] width 9 height 11
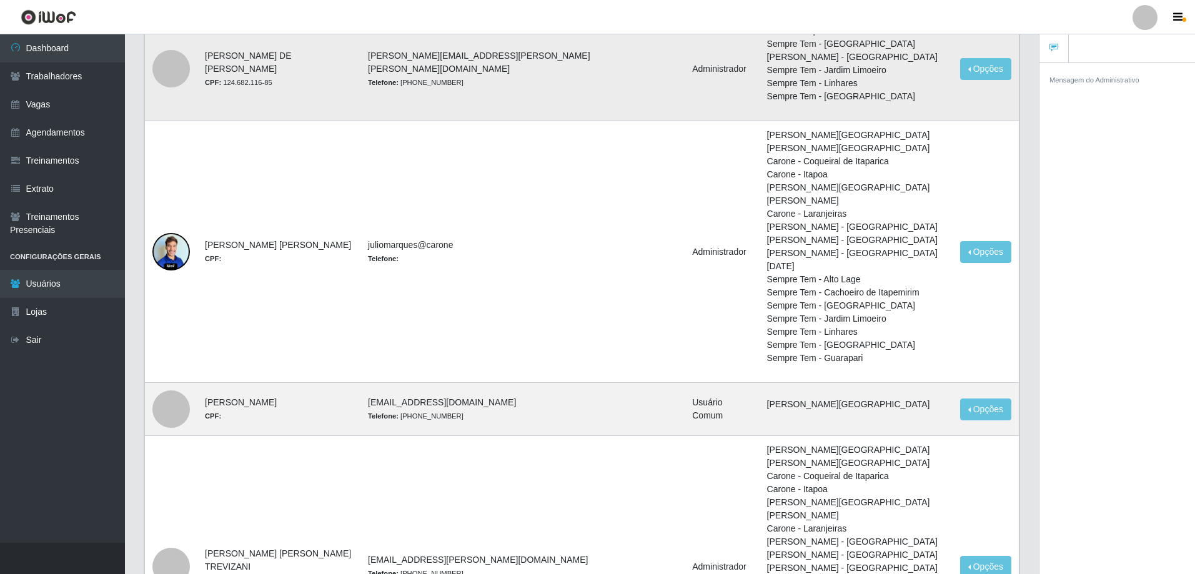
click at [487, 121] on td "jose.souza@carone.com.br Telefone: (27) 98891-3185" at bounding box center [495, 68] width 269 height 105
click at [72, 354] on link "Sair" at bounding box center [62, 340] width 125 height 28
